Goal: Information Seeking & Learning: Compare options

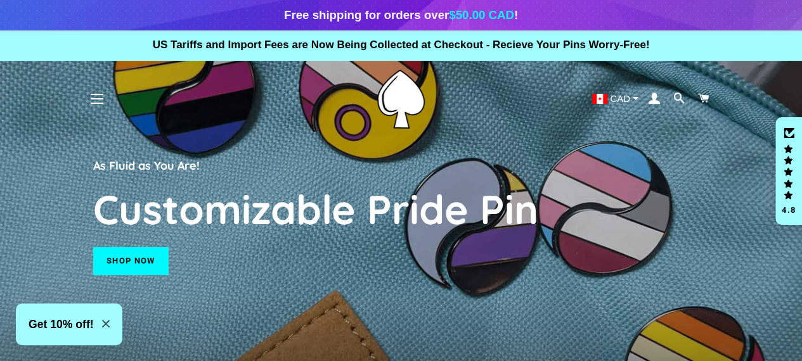
click at [96, 98] on span "button" at bounding box center [97, 98] width 13 height 1
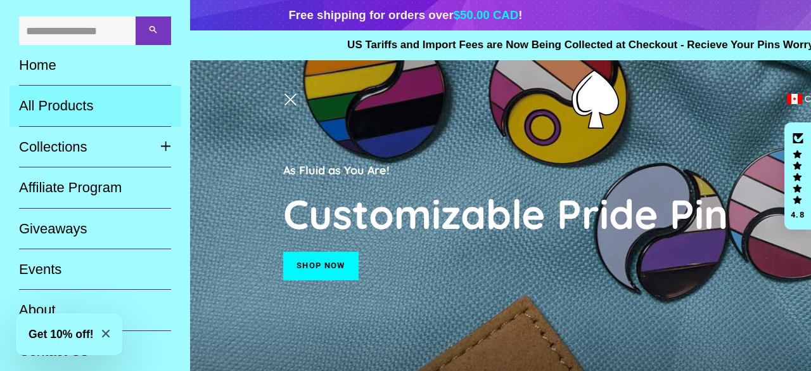
click at [81, 107] on link "All Products" at bounding box center [95, 106] width 171 height 41
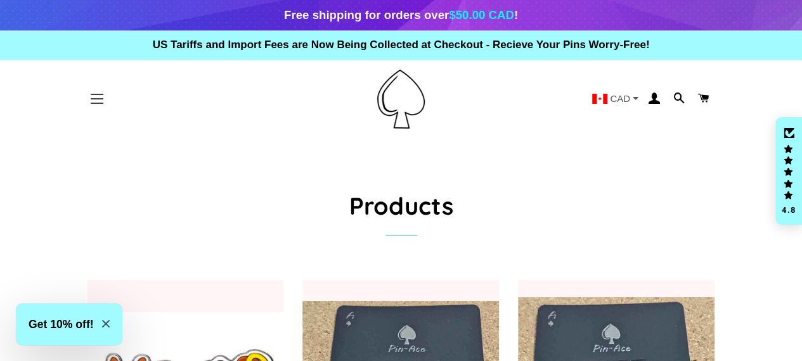
click at [100, 97] on button "Site navigation" at bounding box center [97, 99] width 32 height 32
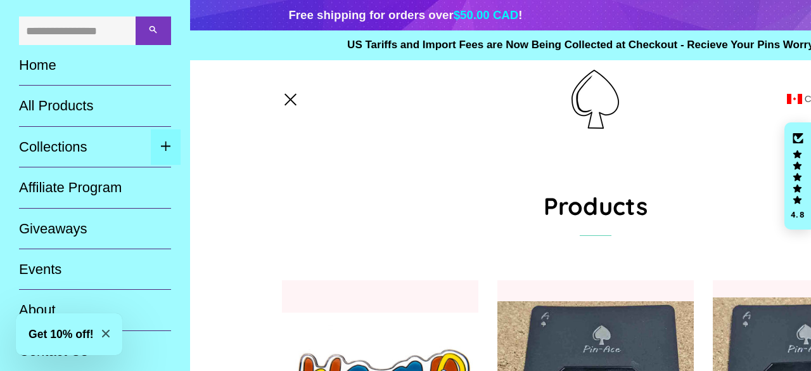
click at [160, 149] on span "button" at bounding box center [165, 147] width 11 height 17
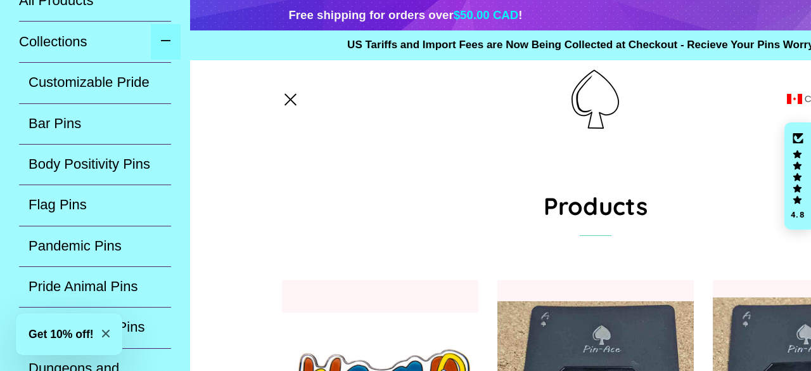
scroll to position [107, 0]
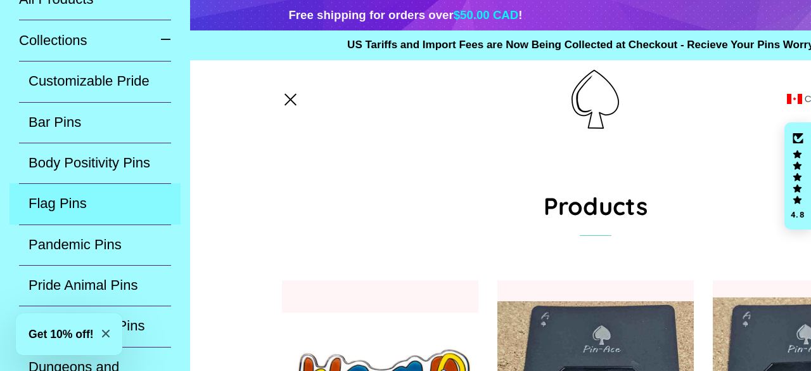
click at [62, 200] on link "Flag Pins" at bounding box center [95, 203] width 171 height 41
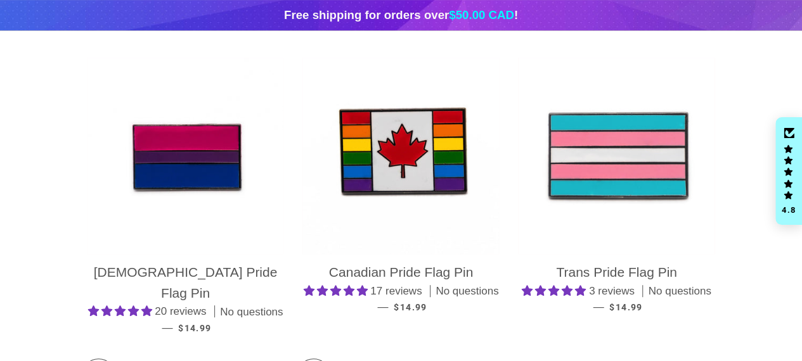
scroll to position [224, 0]
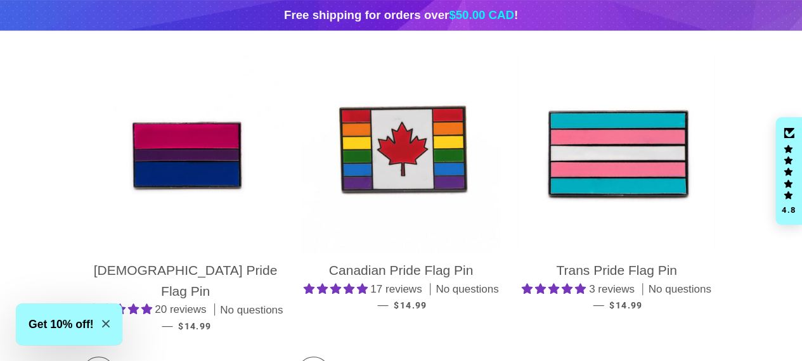
click at [415, 147] on img at bounding box center [400, 154] width 197 height 197
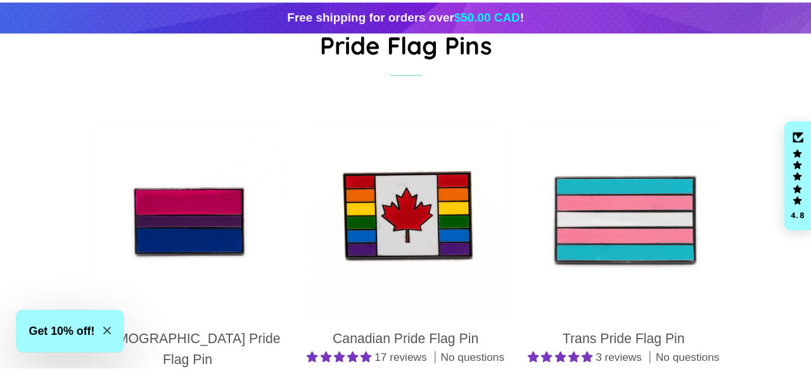
scroll to position [0, 0]
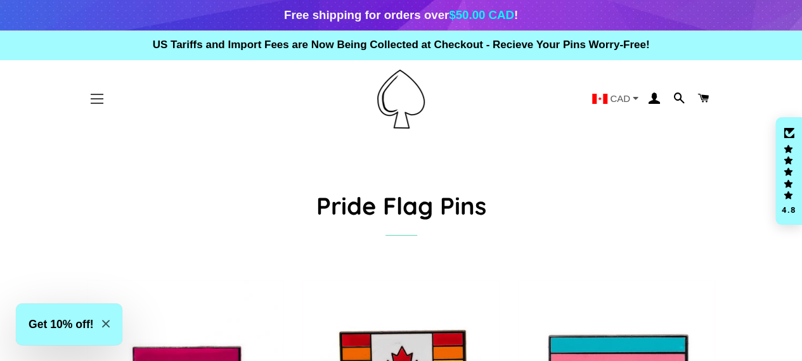
click at [98, 97] on button "Site navigation" at bounding box center [97, 99] width 32 height 32
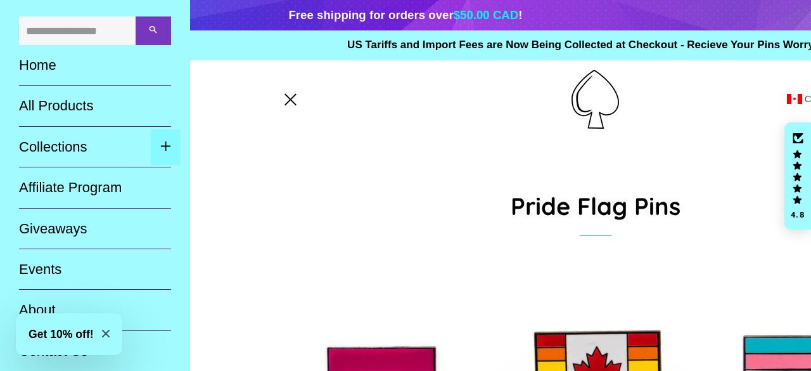
click at [160, 143] on span "button" at bounding box center [165, 147] width 11 height 17
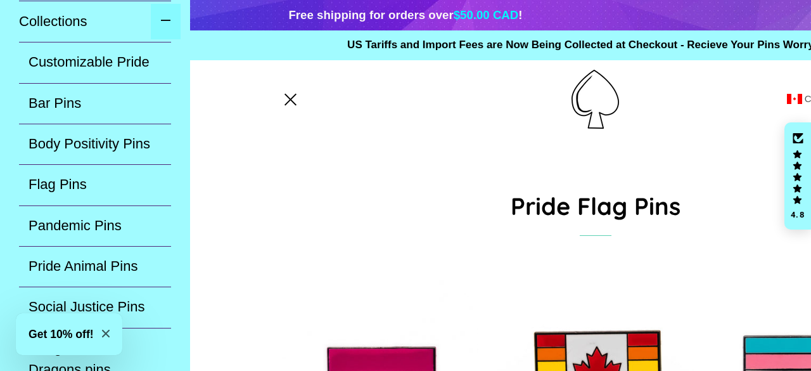
scroll to position [126, 0]
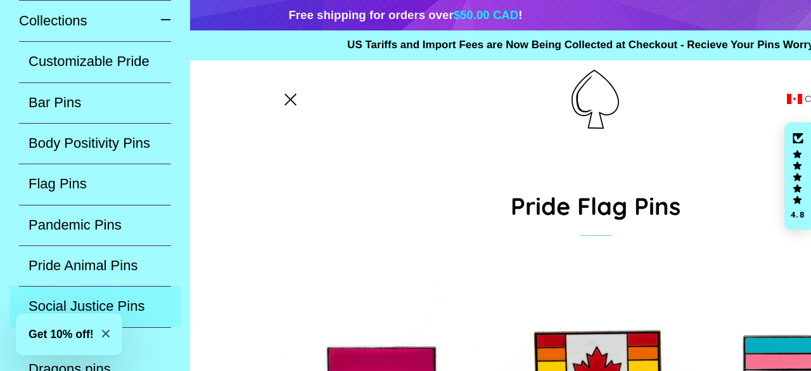
click at [124, 297] on link "Social Justice Pins" at bounding box center [95, 306] width 171 height 41
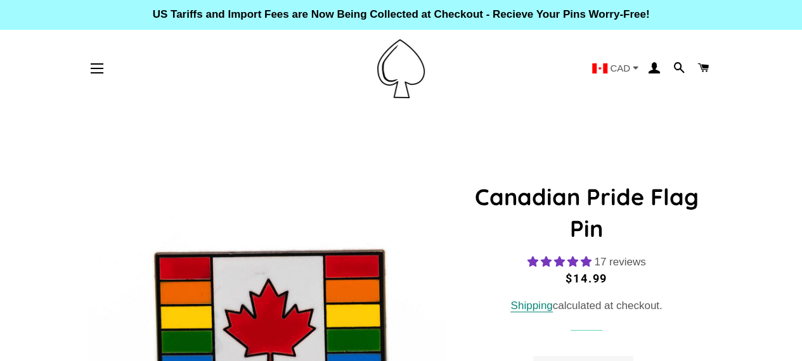
select select "**********"
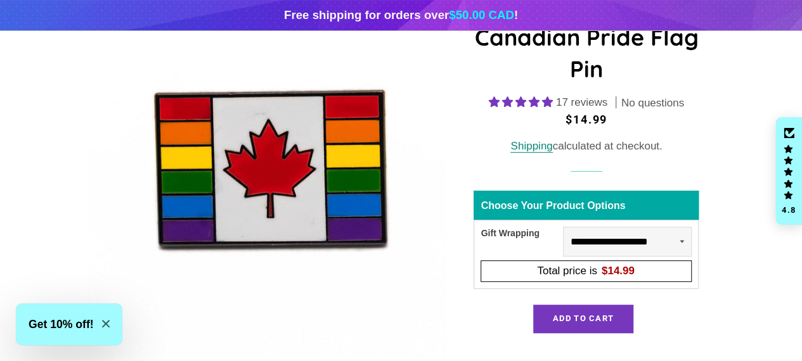
scroll to position [179, 0]
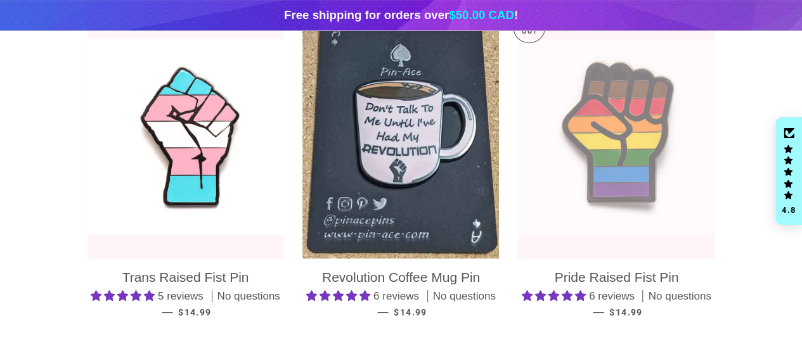
scroll to position [264, 0]
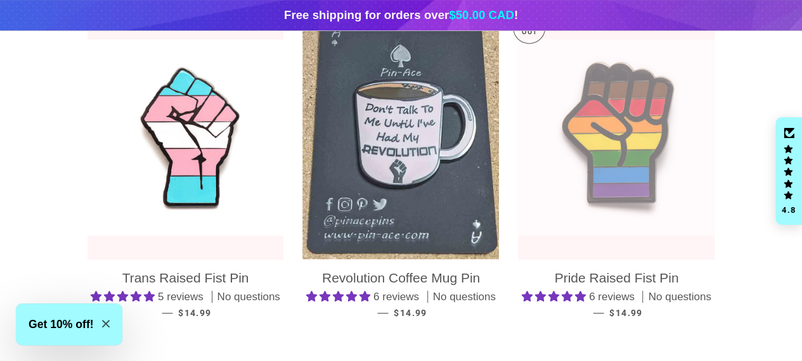
click at [443, 193] on img at bounding box center [400, 138] width 197 height 244
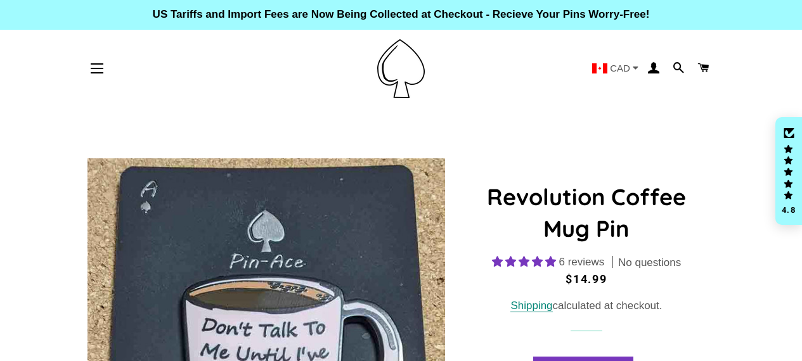
select select "**********"
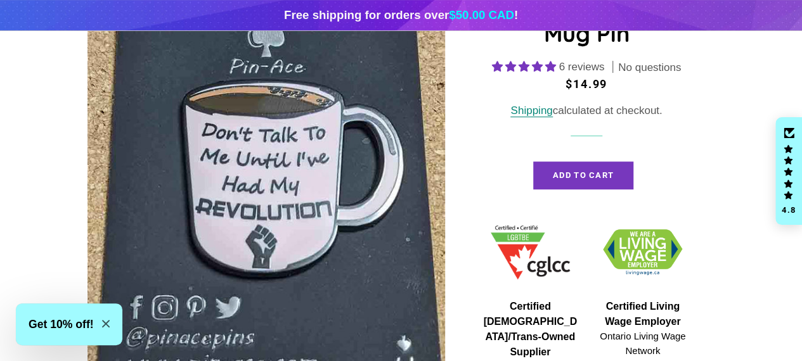
scroll to position [225, 0]
